Goal: Communication & Community: Answer question/provide support

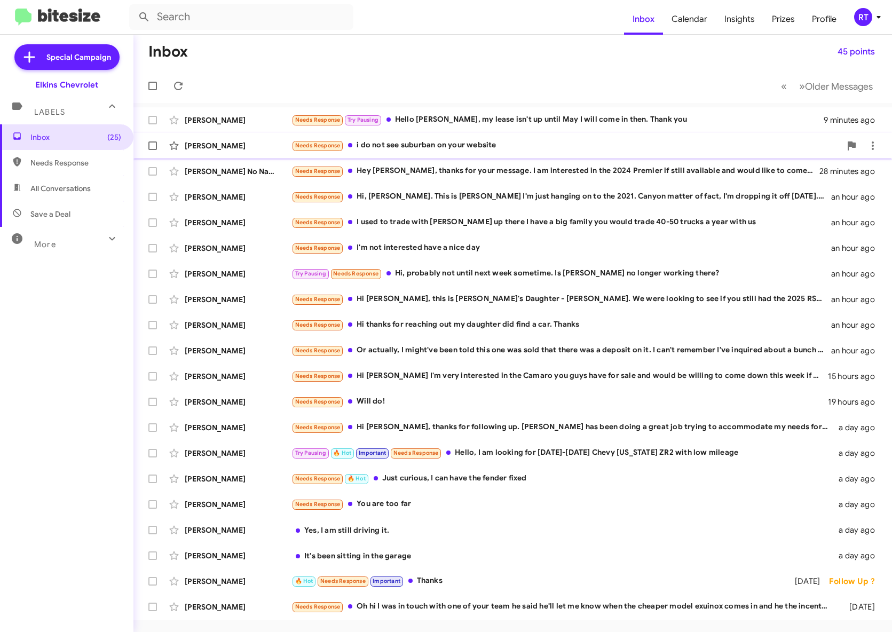
click at [388, 143] on div "Needs Response i do not see suburban on your website" at bounding box center [566, 145] width 549 height 12
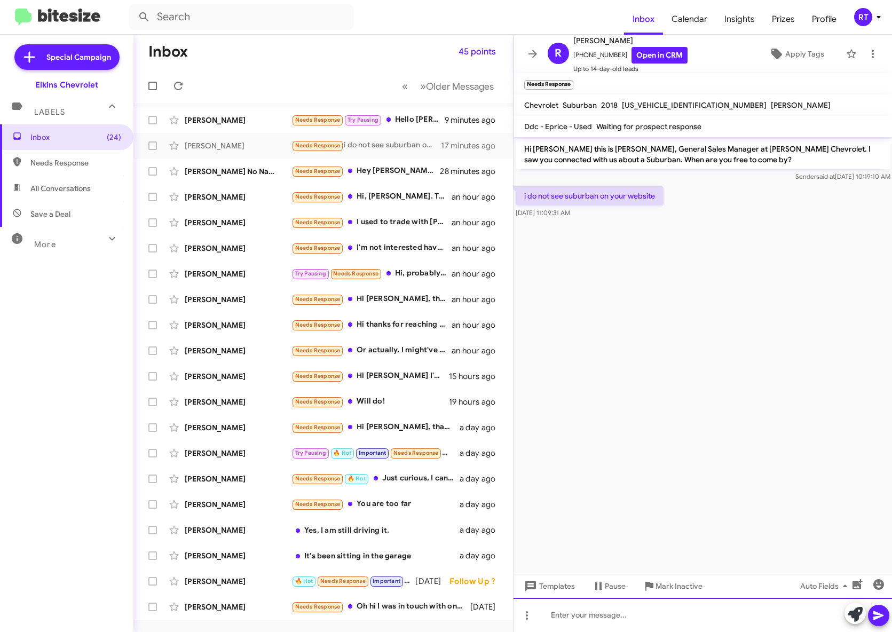
click at [574, 613] on div at bounding box center [703, 615] width 379 height 34
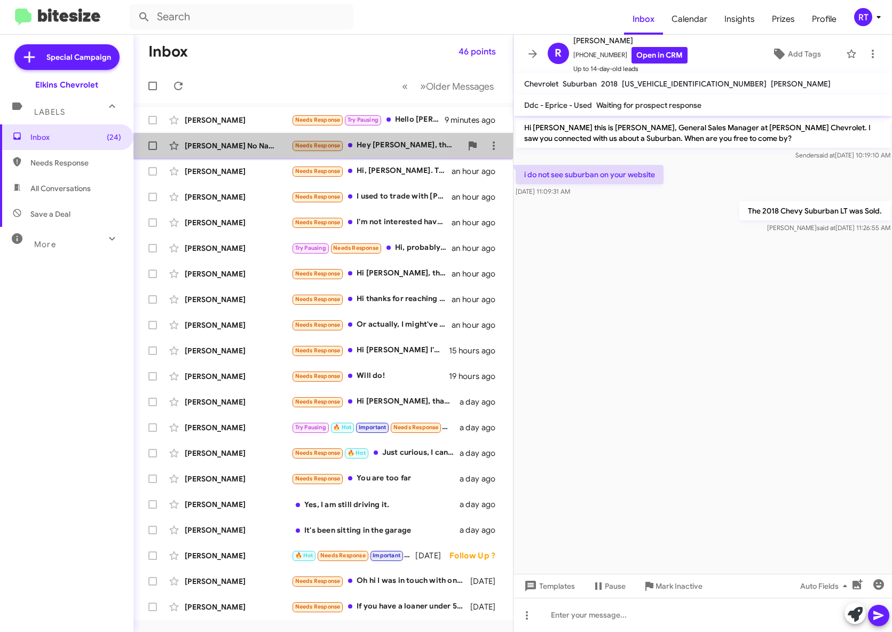
click at [209, 151] on div "Steve No Name Needs Response Hey Adam, thanks for your message. I am interested…" at bounding box center [323, 145] width 363 height 21
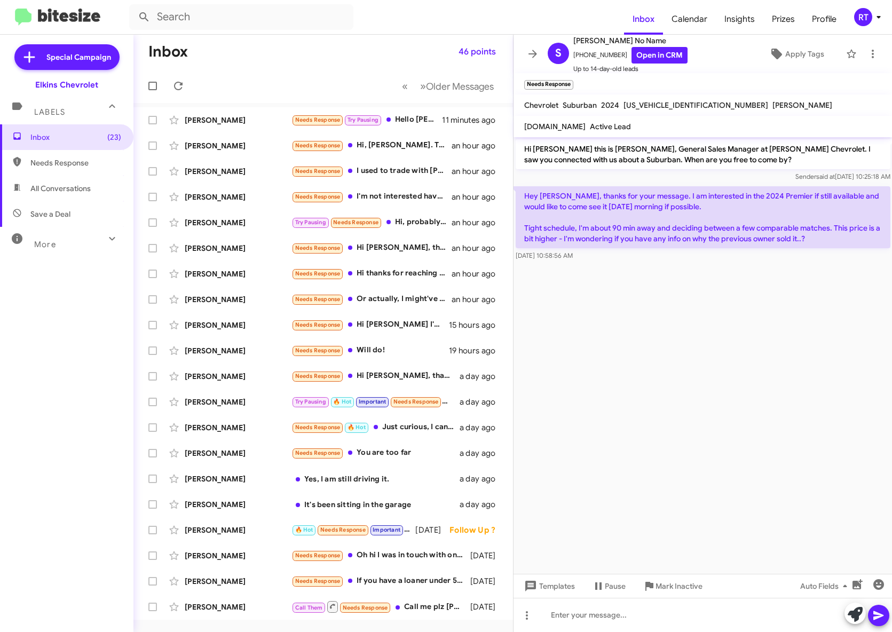
click at [52, 197] on span "All Conversations" at bounding box center [66, 189] width 133 height 26
type input "in:all-conversations"
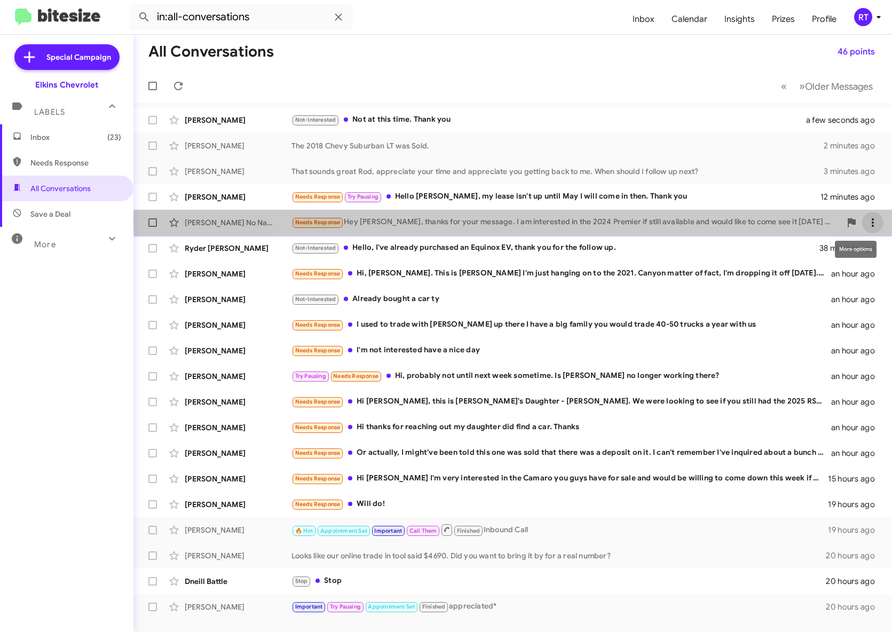
click at [870, 223] on icon at bounding box center [873, 222] width 13 height 13
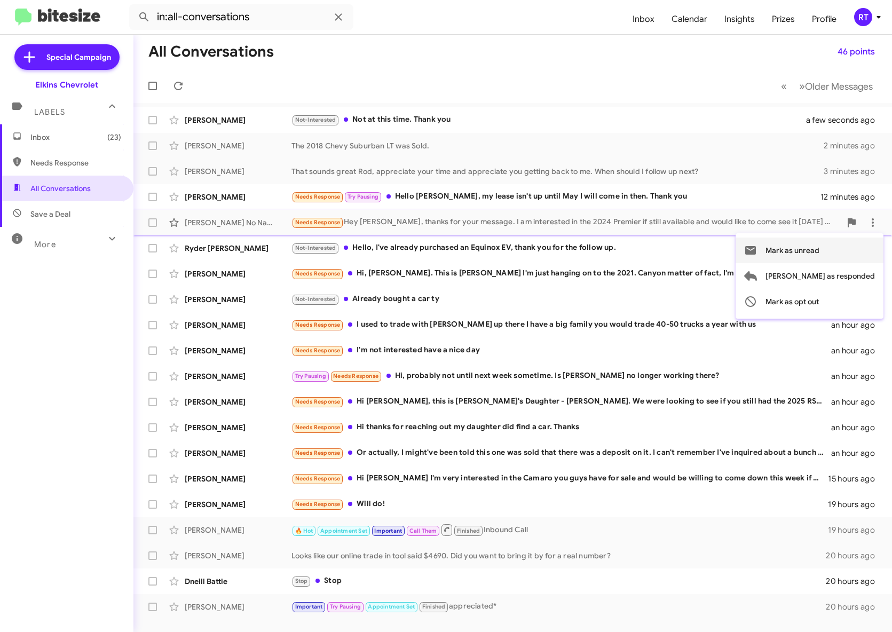
click at [820, 250] on span "Mark as unread" at bounding box center [793, 251] width 54 height 26
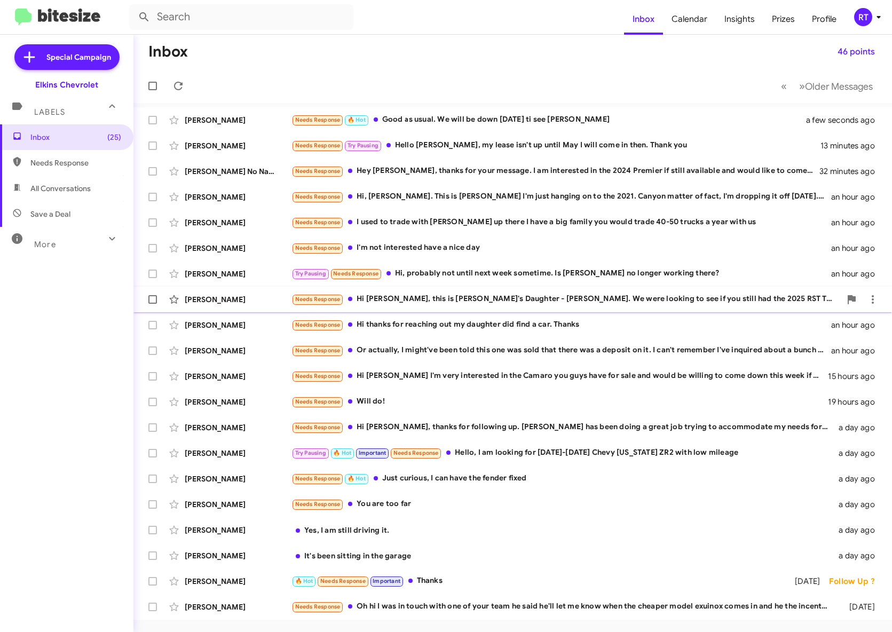
click at [461, 301] on div "Needs Response Hi [PERSON_NAME], this is [PERSON_NAME]'s Daughter - [PERSON_NAM…" at bounding box center [566, 299] width 549 height 12
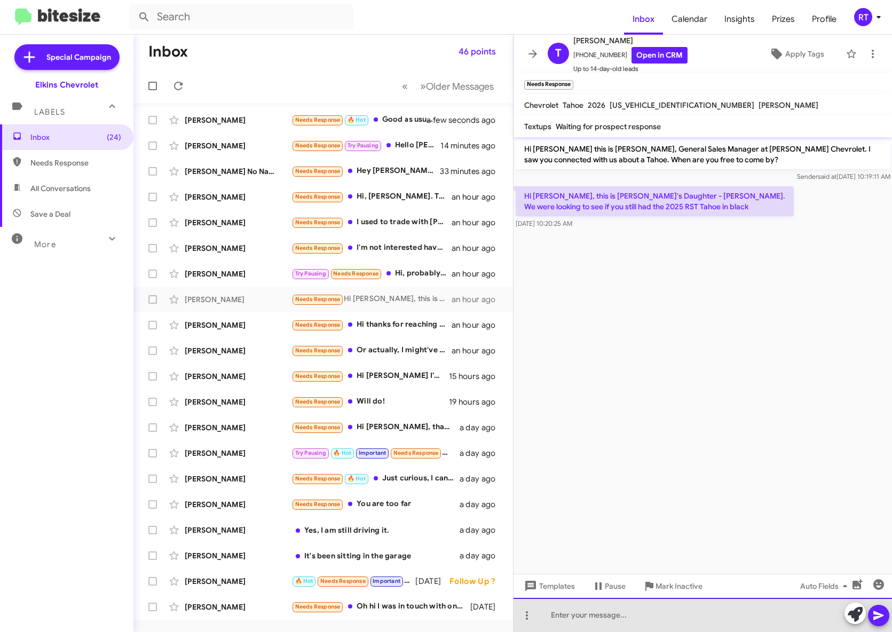
click at [578, 620] on div at bounding box center [703, 615] width 379 height 34
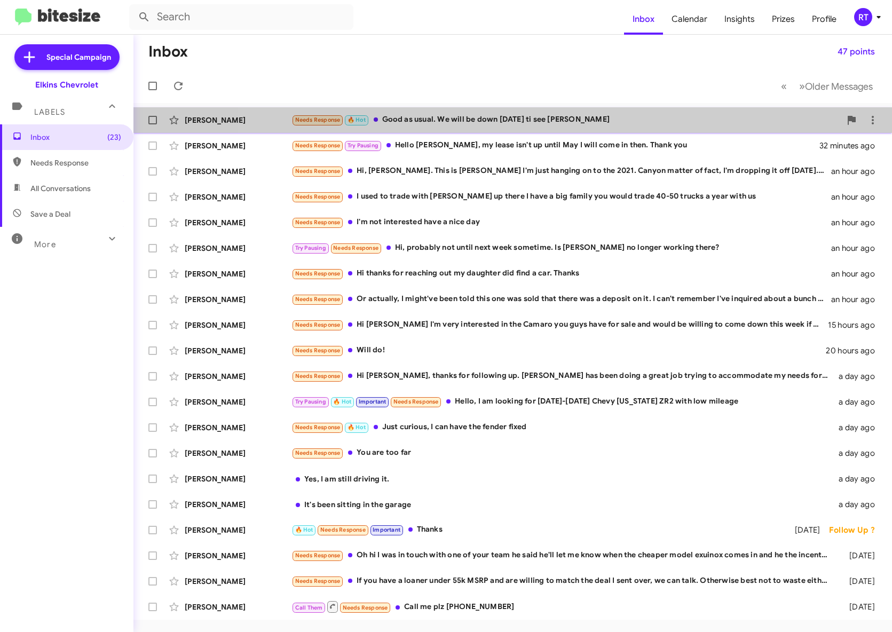
click at [497, 116] on div "Needs Response 🔥 Hot Good as usual. We will be down Friday ti see Lori" at bounding box center [566, 120] width 549 height 12
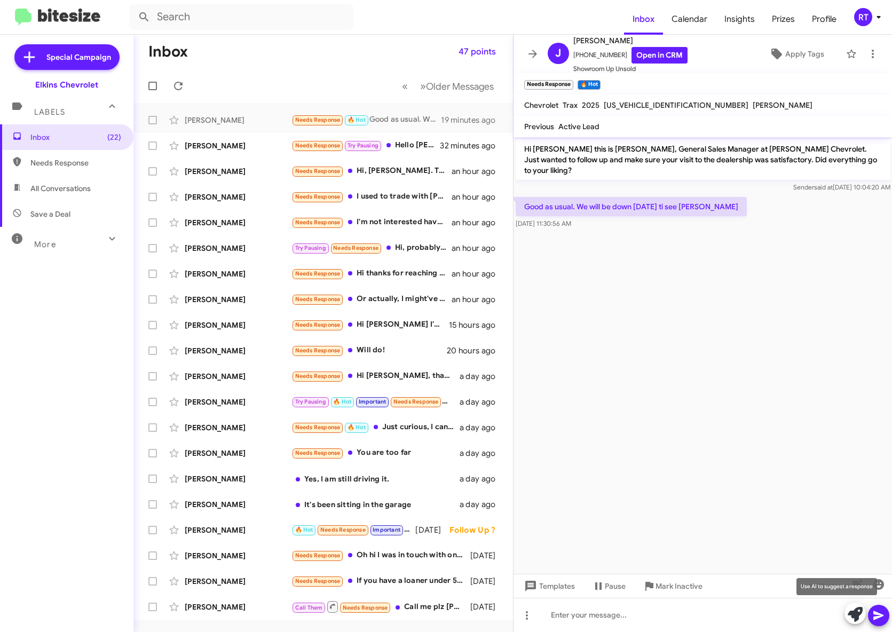
click at [857, 614] on icon at bounding box center [855, 614] width 15 height 15
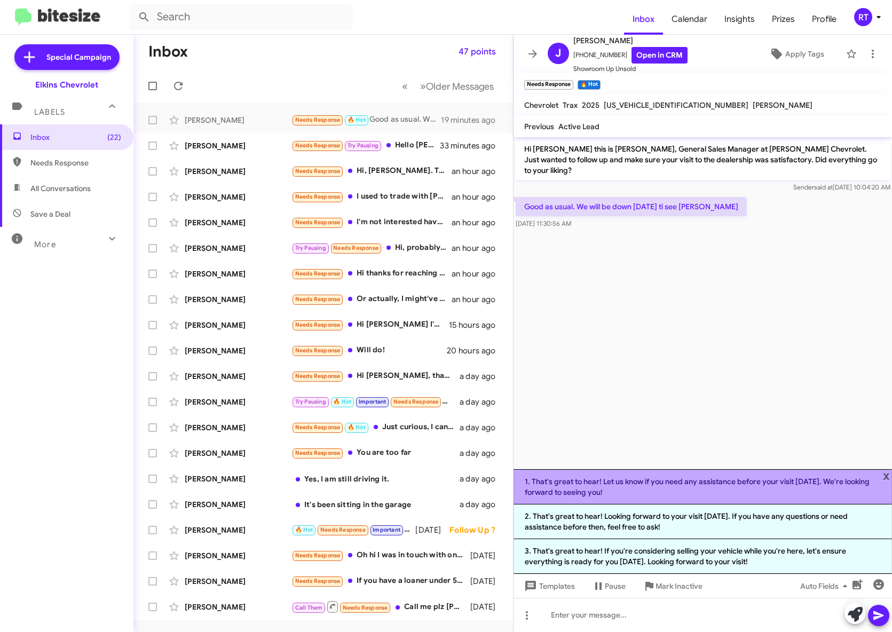
click at [851, 484] on li "1. That's great to hear! Let us know if you need any assistance before your vis…" at bounding box center [703, 486] width 379 height 35
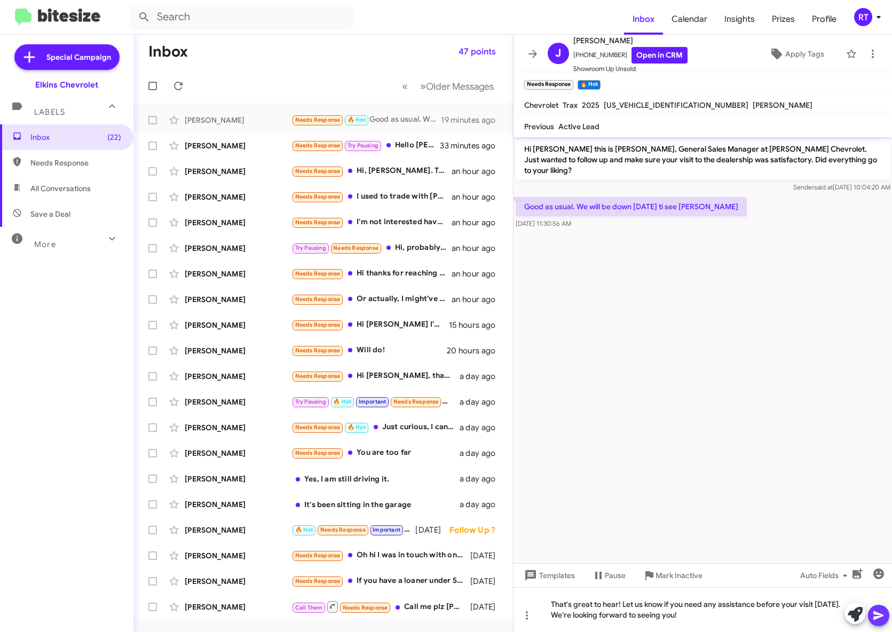
click at [879, 613] on icon at bounding box center [879, 615] width 13 height 13
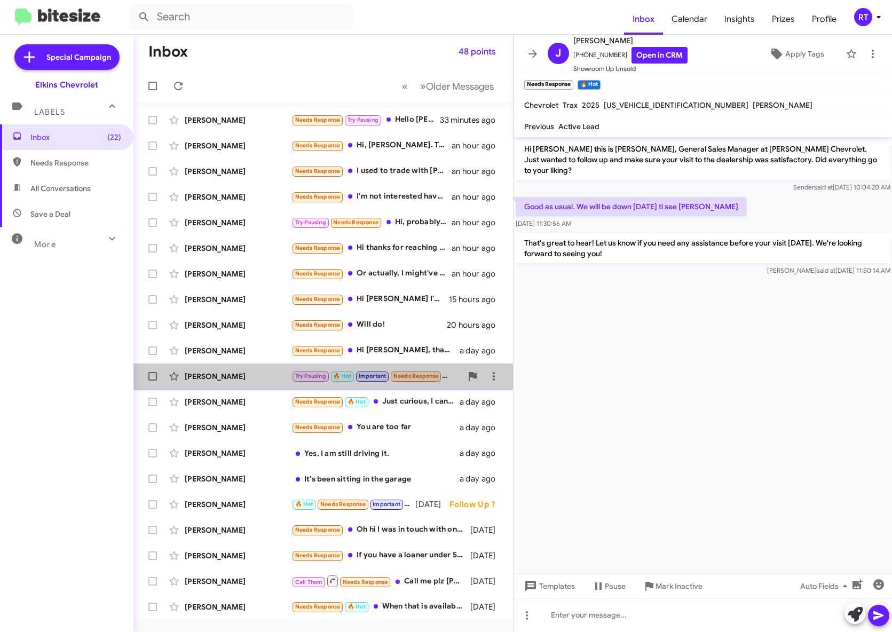
click at [229, 382] on div "John Puca Try Pausing 🔥 Hot Important Needs Response Hello, I am looking for 20…" at bounding box center [323, 376] width 363 height 21
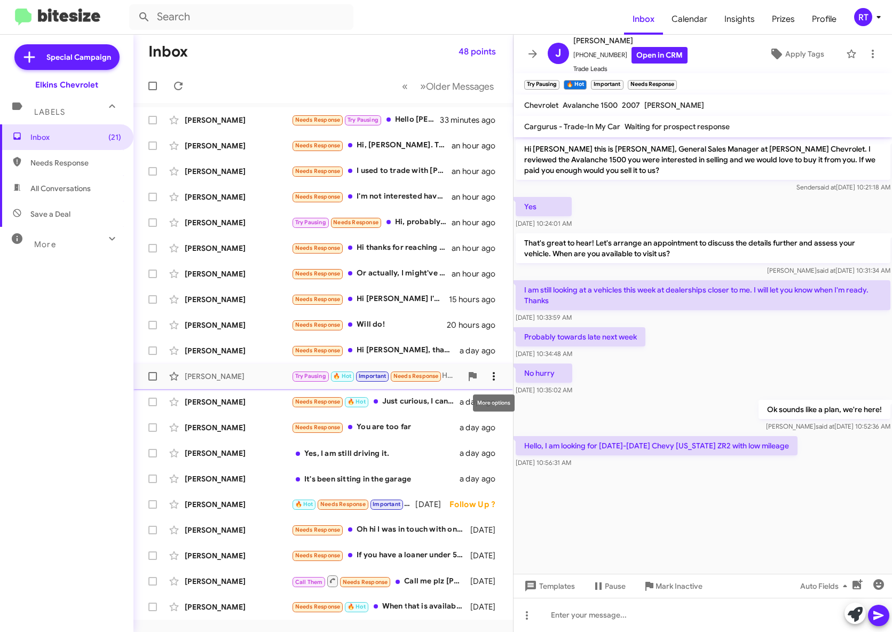
click at [496, 376] on icon at bounding box center [494, 376] width 13 height 13
click at [441, 402] on span "Mark as unread" at bounding box center [414, 404] width 54 height 26
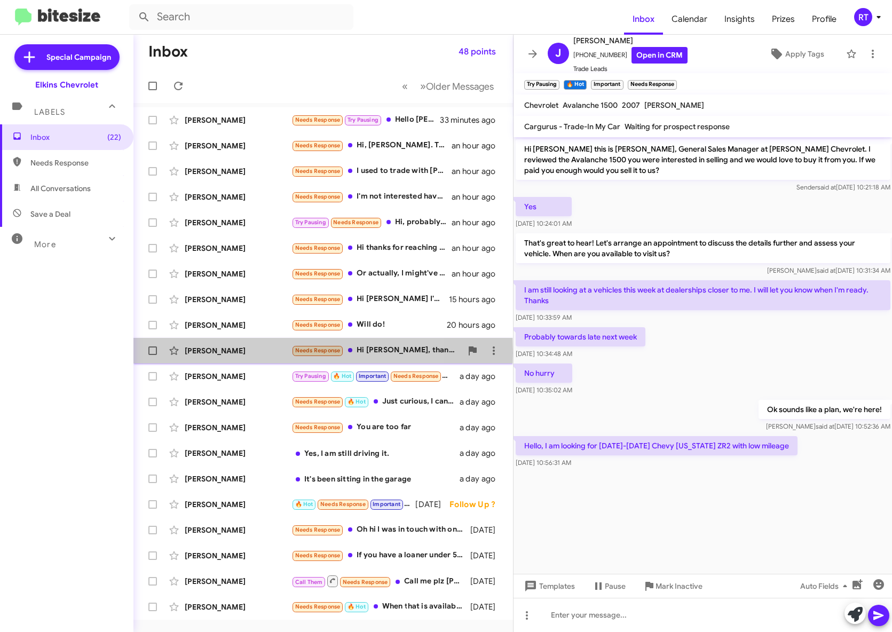
click at [207, 353] on div "[PERSON_NAME]" at bounding box center [238, 350] width 107 height 11
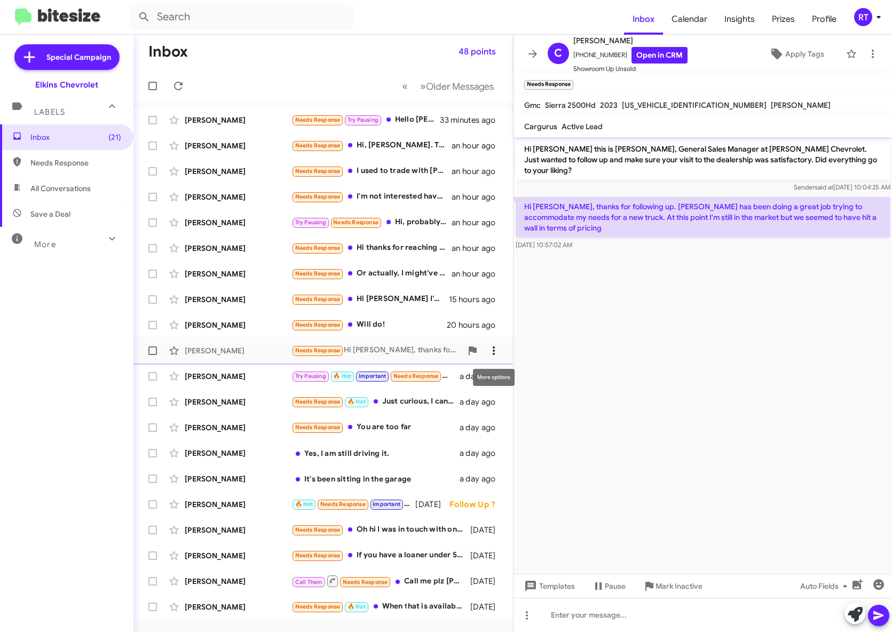
click at [498, 350] on icon at bounding box center [494, 350] width 13 height 13
click at [441, 380] on span "Mark as unread" at bounding box center [414, 379] width 54 height 26
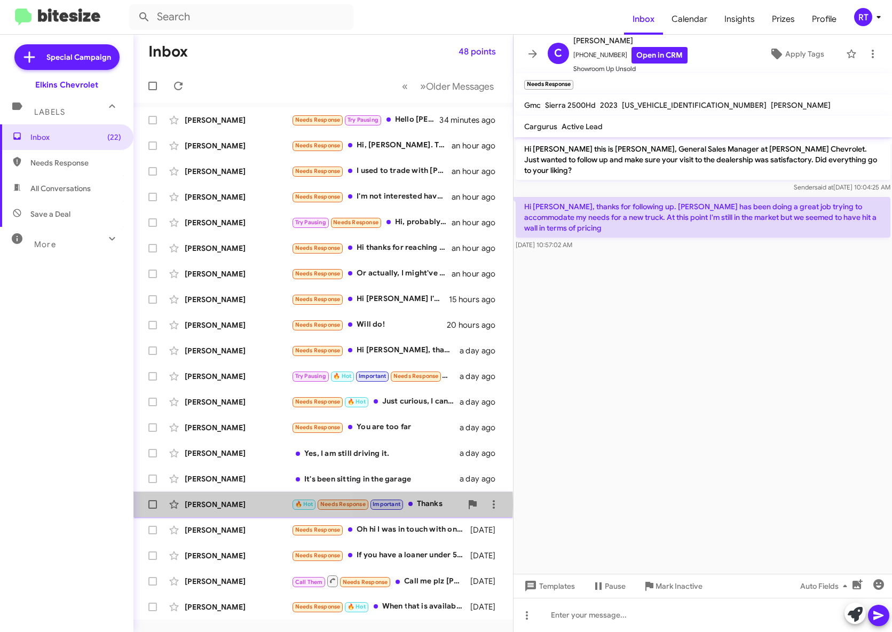
click at [230, 506] on div "Avery Woodworth" at bounding box center [238, 504] width 107 height 11
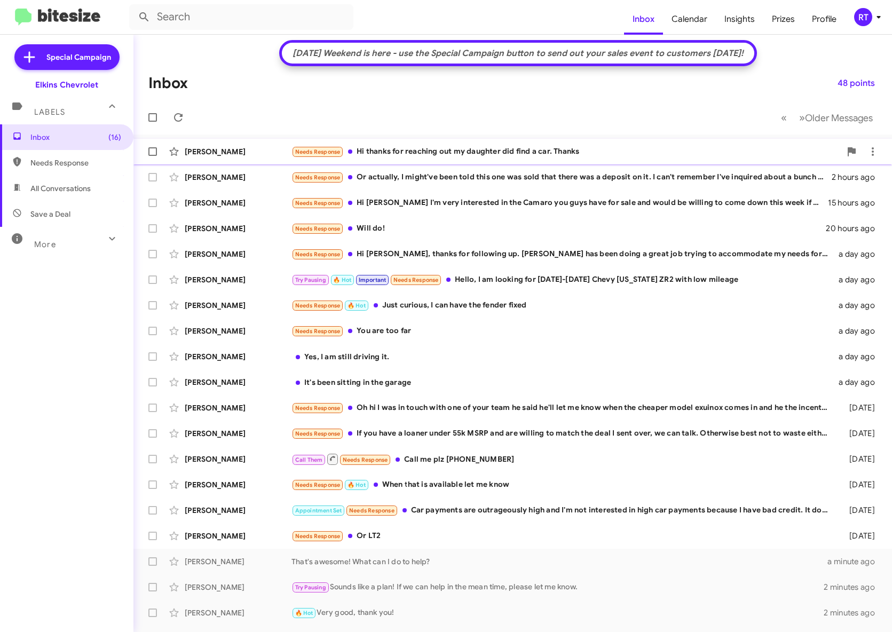
click at [473, 160] on div "Dawn Trevelino-Lesage Needs Response Hi thanks for reaching out my daughter did…" at bounding box center [513, 151] width 742 height 21
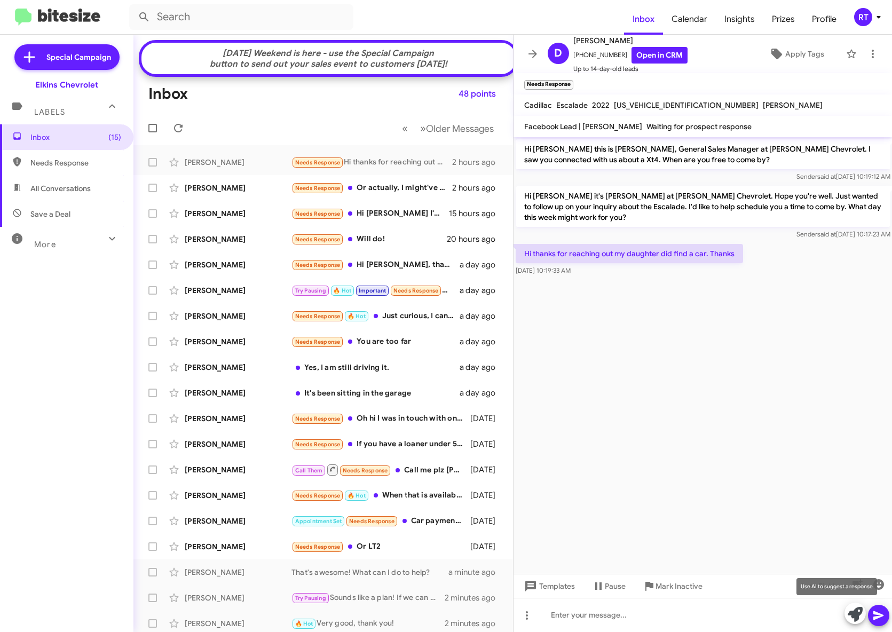
click at [857, 617] on icon at bounding box center [855, 614] width 15 height 15
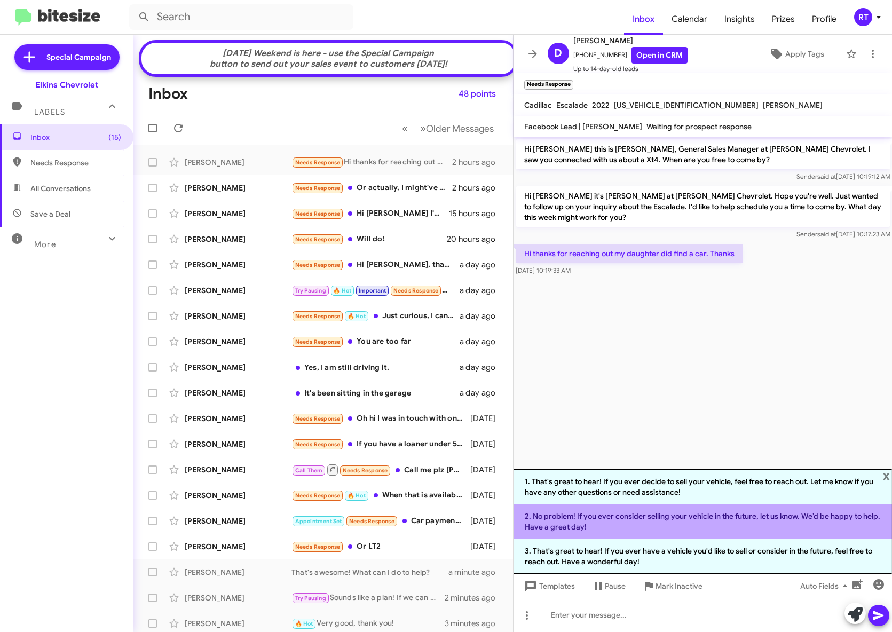
click at [768, 517] on li "2. No problem! If you ever consider selling your vehicle in the future, let us …" at bounding box center [703, 522] width 379 height 35
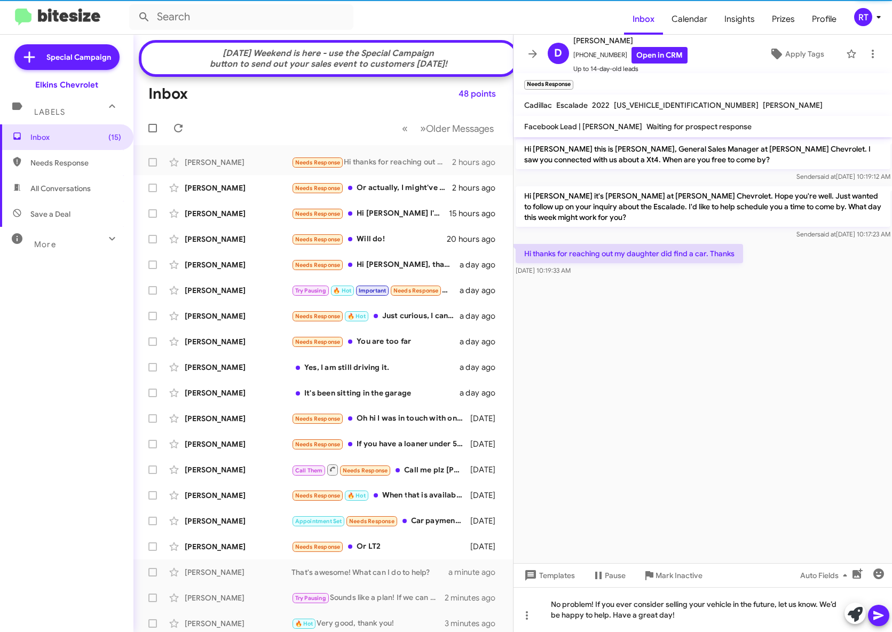
click at [879, 616] on icon at bounding box center [879, 615] width 13 height 13
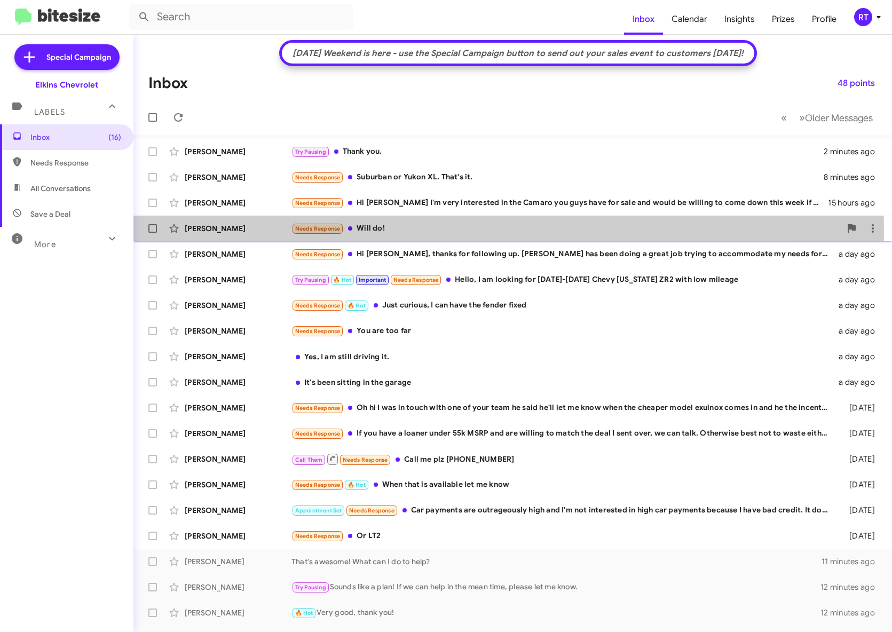
click at [366, 231] on div "Needs Response Will do!" at bounding box center [566, 229] width 549 height 12
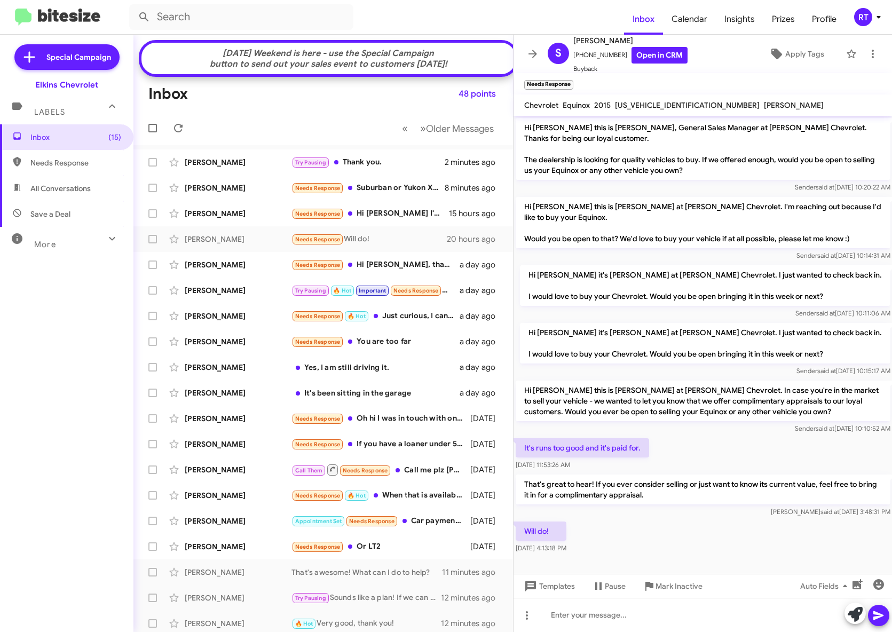
click at [69, 191] on span "All Conversations" at bounding box center [60, 188] width 60 height 11
type input "in:all-conversations"
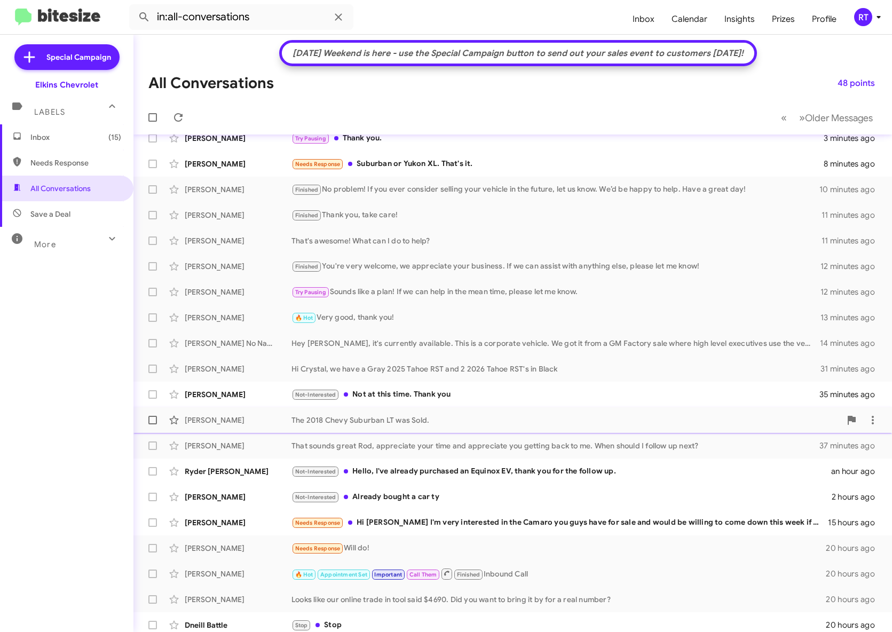
scroll to position [19, 0]
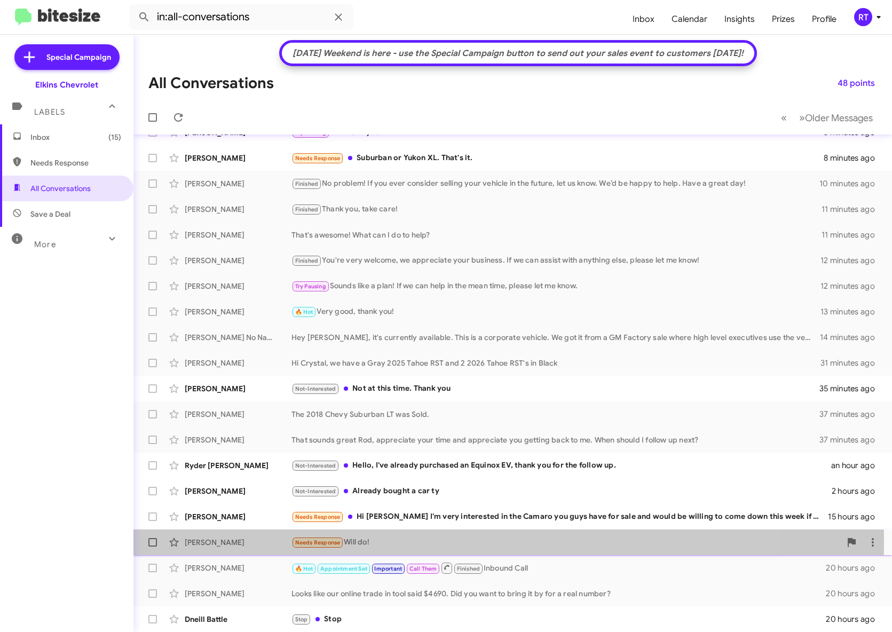
click at [221, 540] on div "[PERSON_NAME]" at bounding box center [238, 542] width 107 height 11
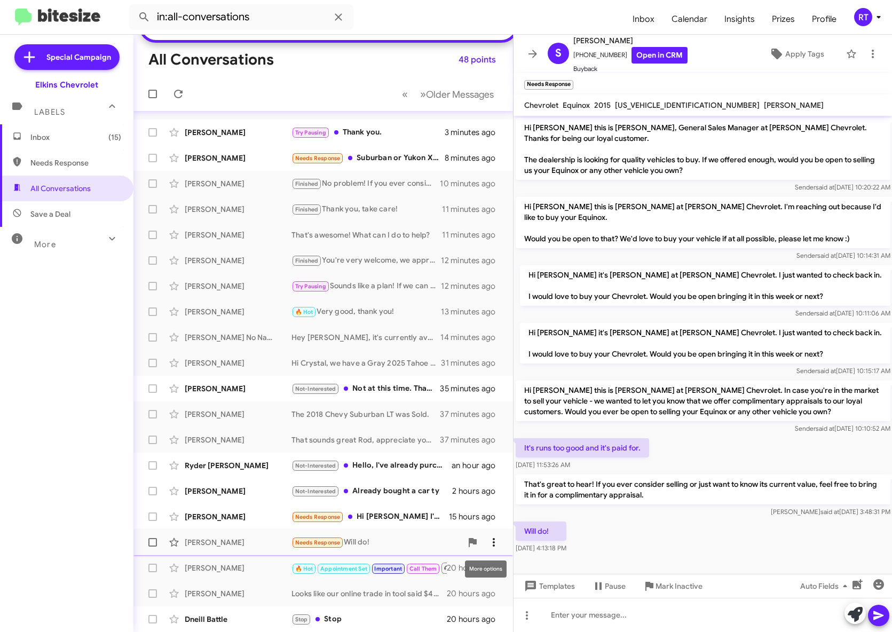
click at [489, 539] on icon at bounding box center [494, 542] width 13 height 13
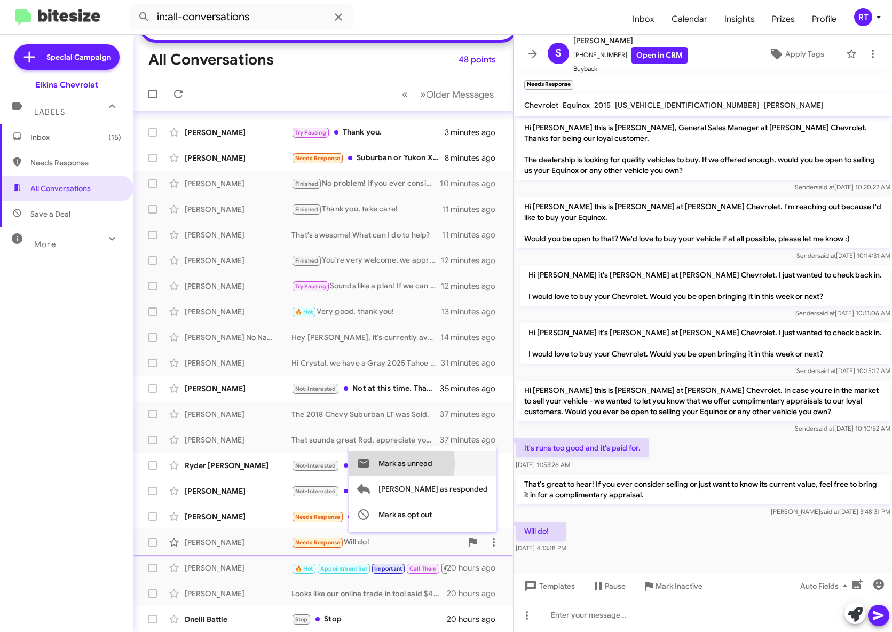
click at [433, 462] on span "Mark as unread" at bounding box center [406, 464] width 54 height 26
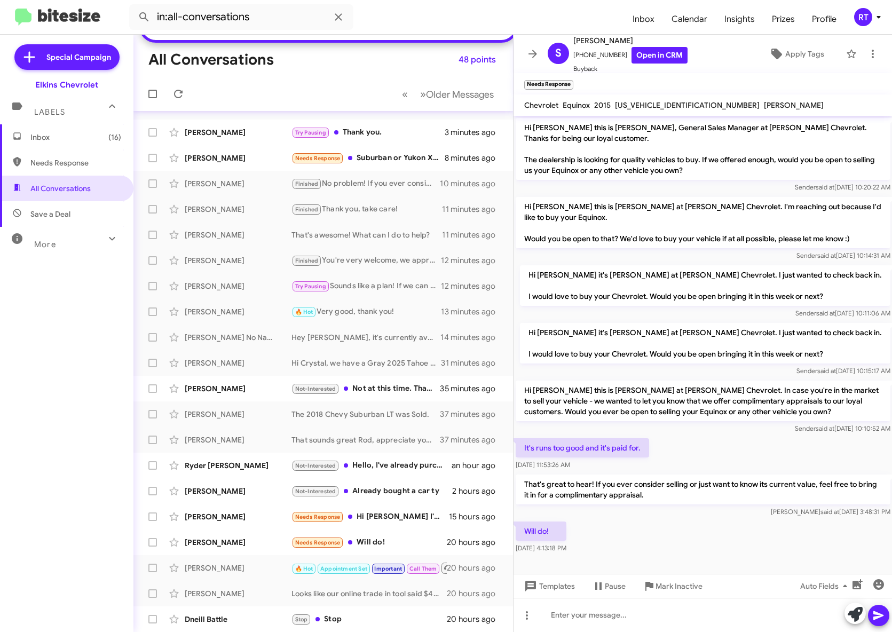
click at [45, 139] on span "Inbox (16)" at bounding box center [75, 137] width 91 height 11
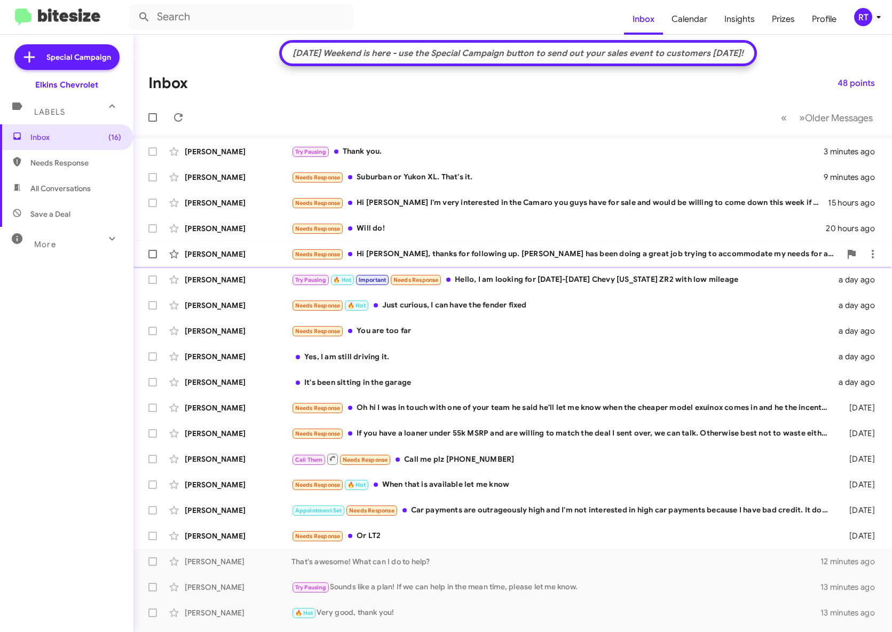
click at [394, 257] on div "Needs Response Hi [PERSON_NAME], thanks for following up. [PERSON_NAME] has bee…" at bounding box center [566, 254] width 549 height 12
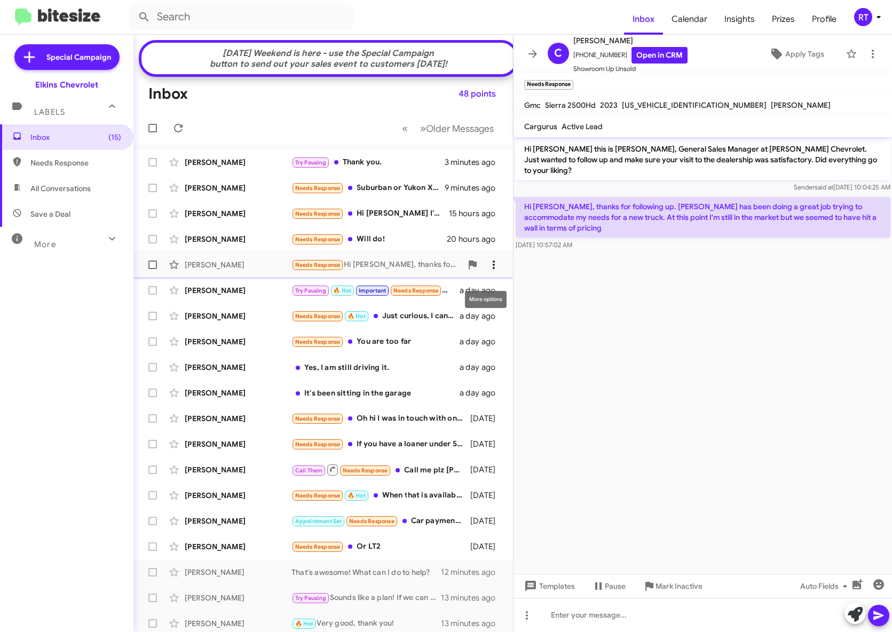
click at [488, 271] on icon at bounding box center [494, 264] width 13 height 13
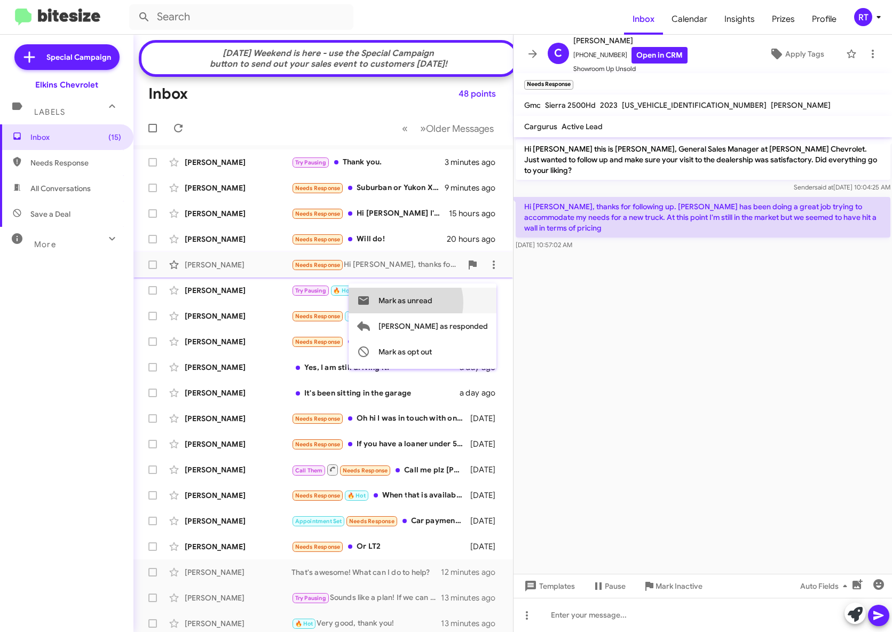
click at [433, 303] on span "Mark as unread" at bounding box center [406, 301] width 54 height 26
